Goal: Task Accomplishment & Management: Complete application form

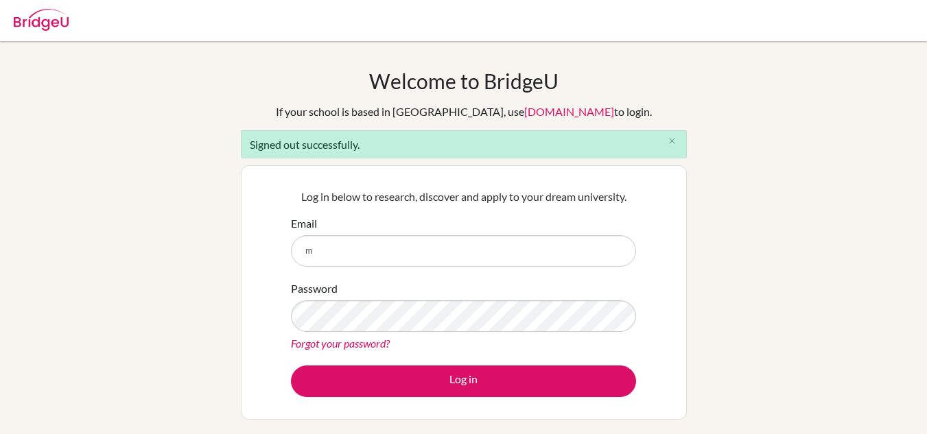
type input "[EMAIL_ADDRESS][DOMAIN_NAME]"
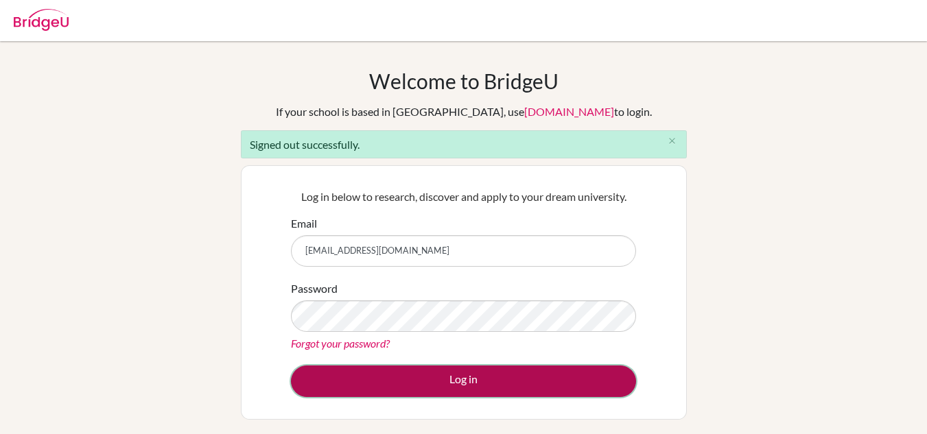
click at [407, 385] on button "Log in" at bounding box center [463, 382] width 345 height 32
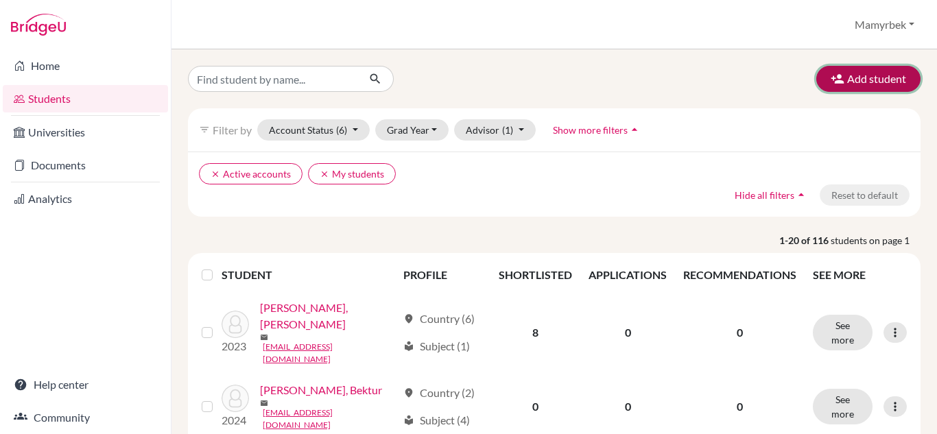
click at [849, 79] on button "Add student" at bounding box center [869, 79] width 104 height 26
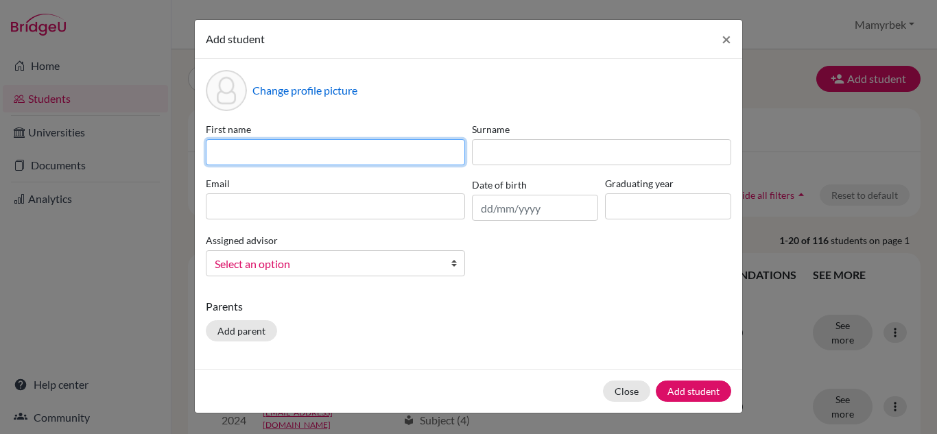
click at [226, 152] on input at bounding box center [335, 152] width 259 height 26
type input "Aigul"
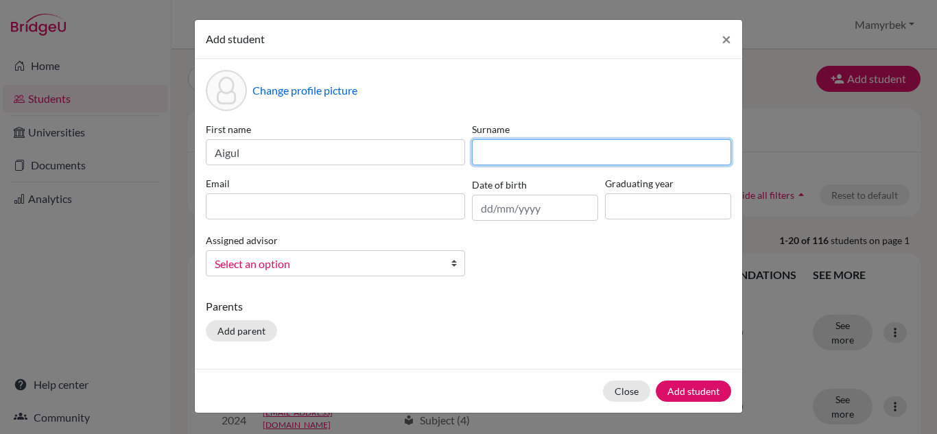
click at [512, 157] on input at bounding box center [601, 152] width 259 height 26
type input "Abdygaparova"
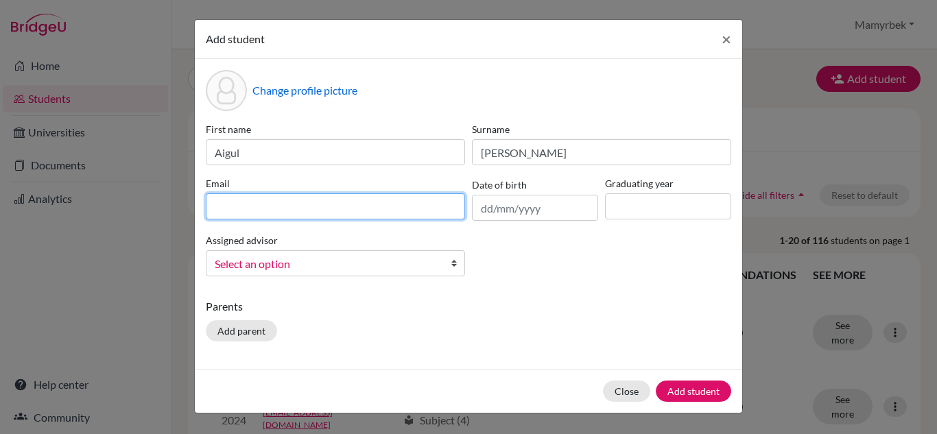
click at [330, 198] on input at bounding box center [335, 206] width 259 height 26
type input "abdygaparovaaigul@gmail.com"
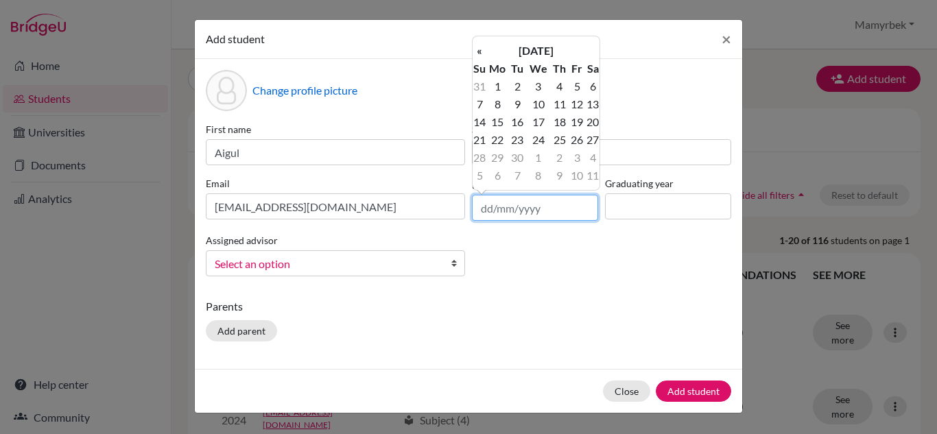
click at [484, 209] on input "text" at bounding box center [535, 208] width 126 height 26
type input "09/10/2009"
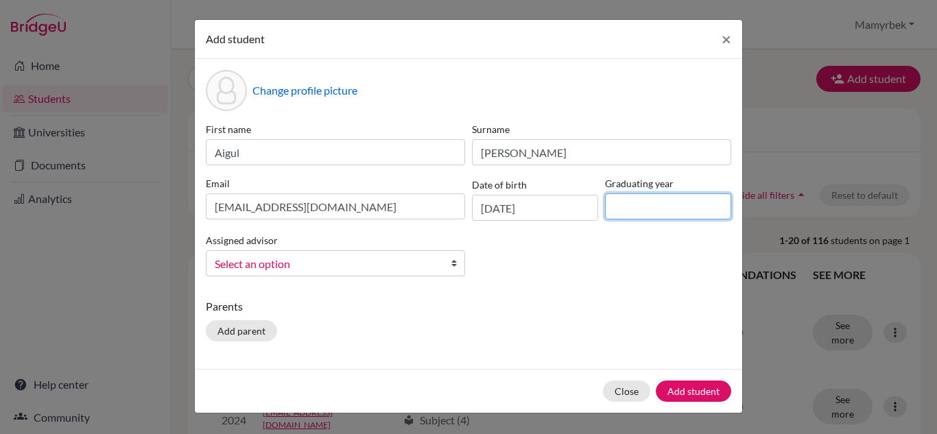
click at [624, 209] on input at bounding box center [668, 206] width 126 height 26
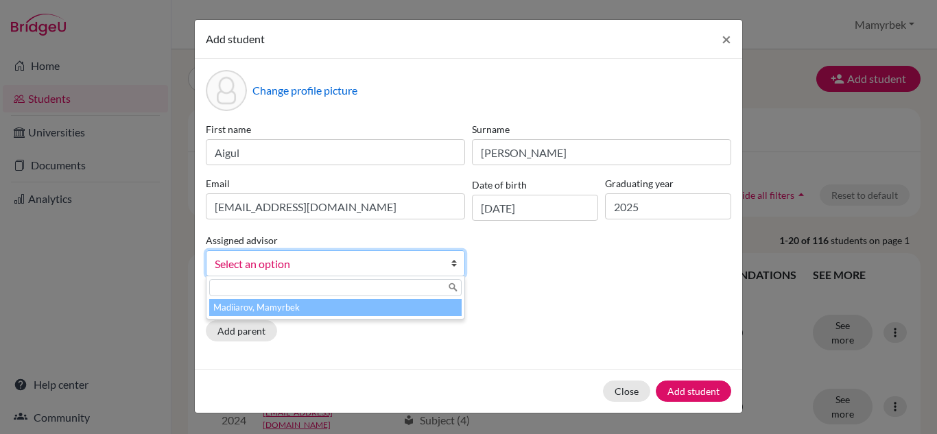
click at [305, 270] on span "Select an option" at bounding box center [327, 264] width 224 height 18
click at [273, 314] on li "Madiiarov, Mamyrbek" at bounding box center [335, 307] width 253 height 17
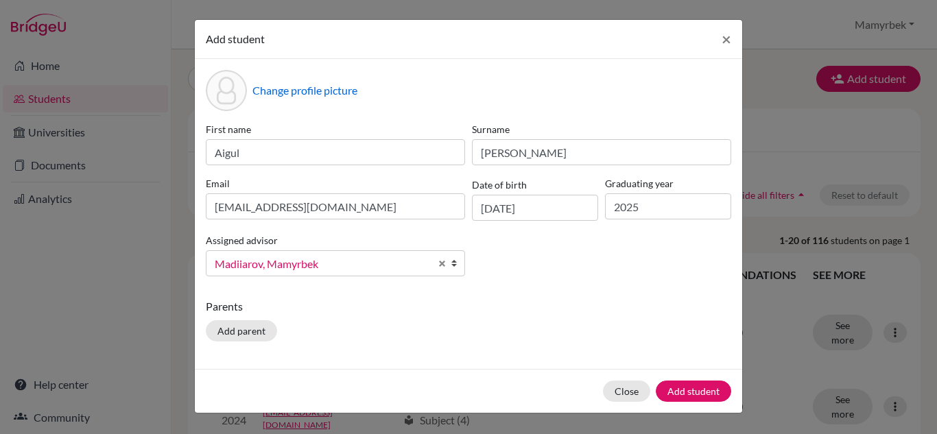
click at [281, 309] on p "Parents" at bounding box center [469, 306] width 526 height 16
click at [668, 207] on input "2025" at bounding box center [668, 206] width 126 height 26
type input "2026"
click at [696, 385] on button "Add student" at bounding box center [693, 391] width 75 height 21
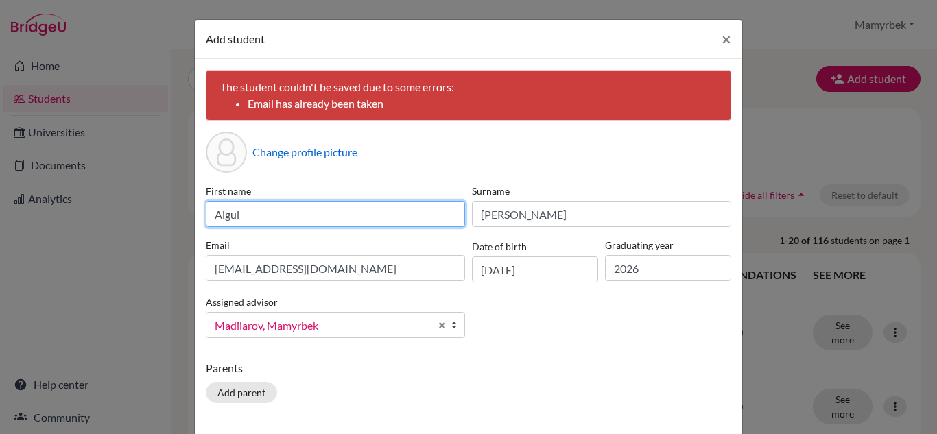
click at [327, 221] on input "Aigul" at bounding box center [335, 214] width 259 height 26
type input "Akbermet"
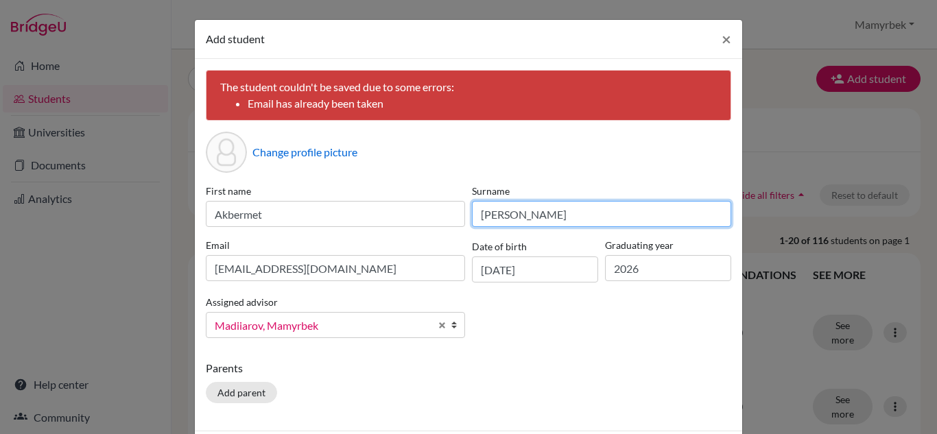
click at [561, 208] on input "Abdygaparov" at bounding box center [601, 214] width 259 height 26
type input "A"
type input "Tashmamatova"
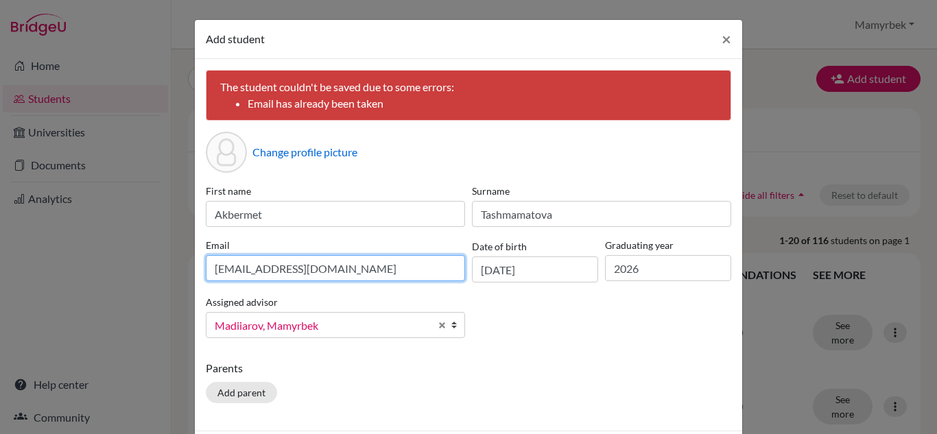
click at [301, 270] on input "abdygaparovaaigul@gmail.com" at bounding box center [335, 268] width 259 height 26
type input "tasmamatovaakbermet@gmail.com"
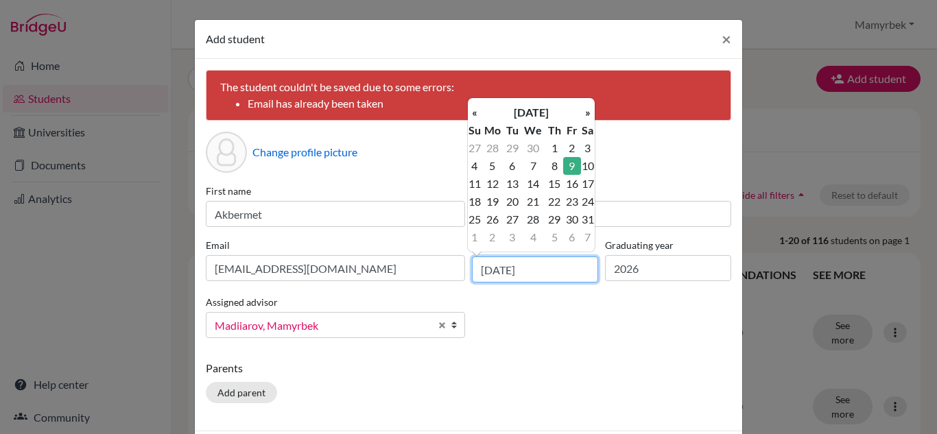
click at [545, 270] on input "09/10/2009" at bounding box center [535, 270] width 126 height 26
type input "03/08/2008"
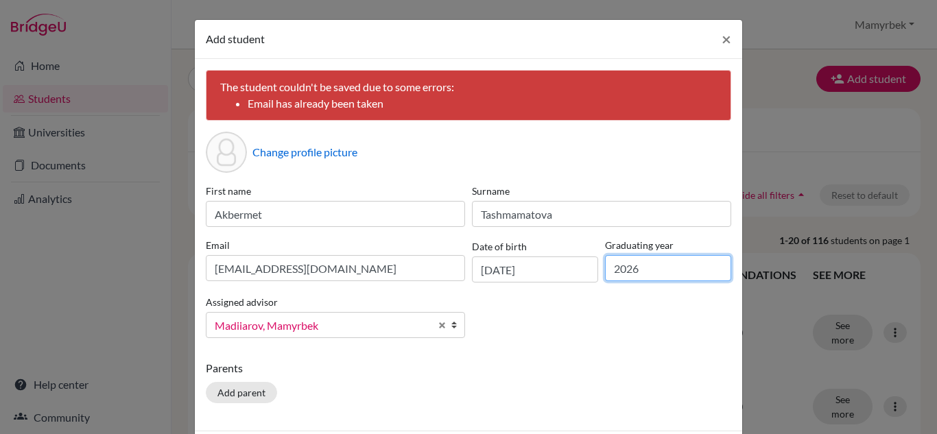
click at [633, 270] on input "2026" at bounding box center [668, 268] width 126 height 26
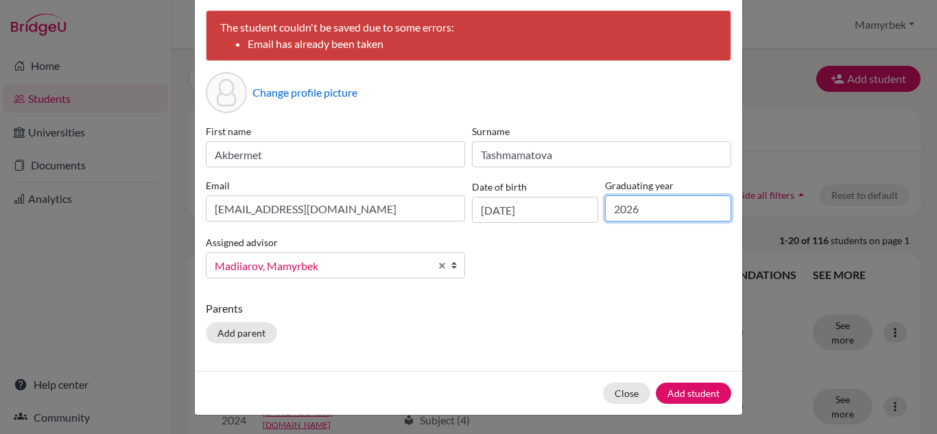
scroll to position [60, 0]
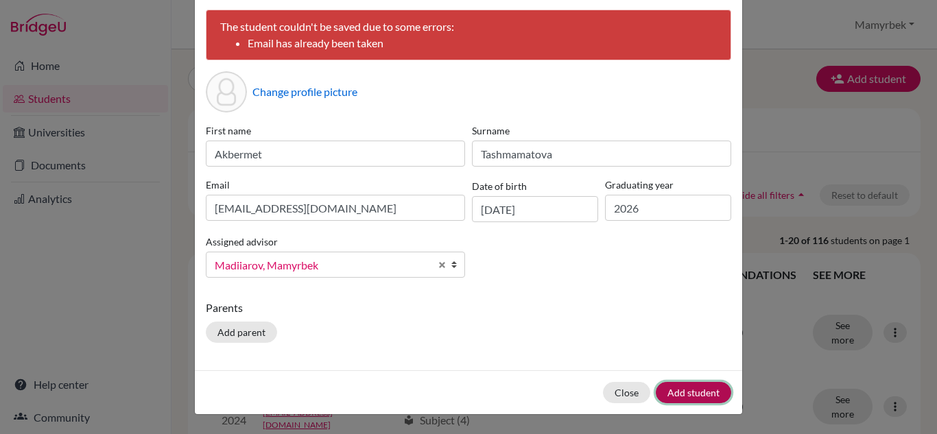
click at [674, 389] on button "Add student" at bounding box center [693, 392] width 75 height 21
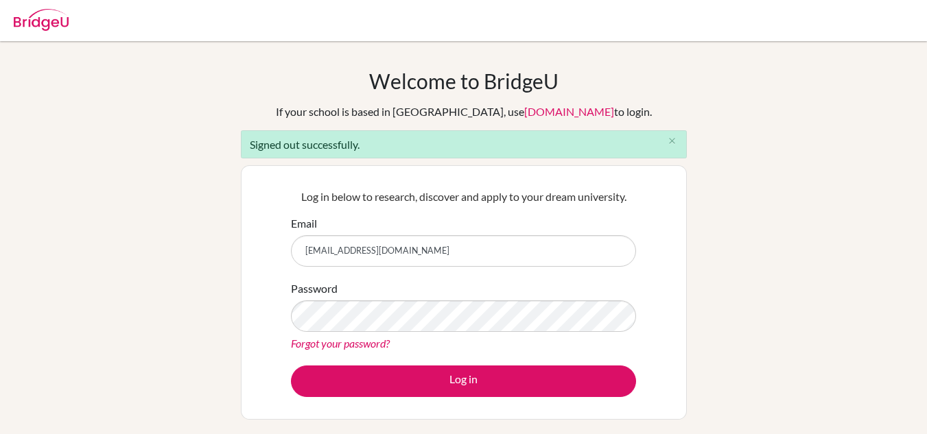
drag, startPoint x: 0, startPoint y: 0, endPoint x: 467, endPoint y: 255, distance: 532.1
click at [467, 255] on input "[EMAIL_ADDRESS][DOMAIN_NAME]" at bounding box center [463, 251] width 345 height 32
type input "[EMAIL_ADDRESS][DOMAIN_NAME]"
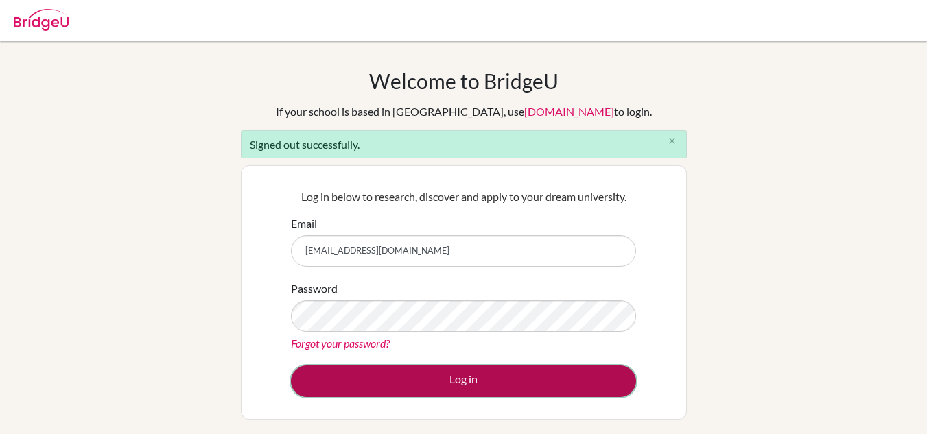
click at [444, 376] on button "Log in" at bounding box center [463, 382] width 345 height 32
